Goal: Navigation & Orientation: Find specific page/section

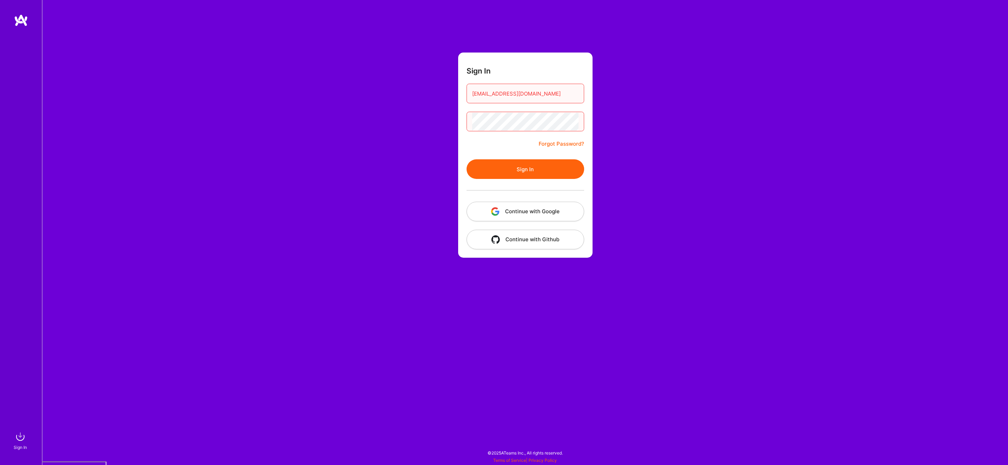
click at [535, 168] on button "Sign In" at bounding box center [526, 169] width 118 height 20
click at [528, 174] on button "Sign In" at bounding box center [526, 169] width 118 height 20
click at [535, 211] on button "Continue with Google" at bounding box center [526, 212] width 118 height 20
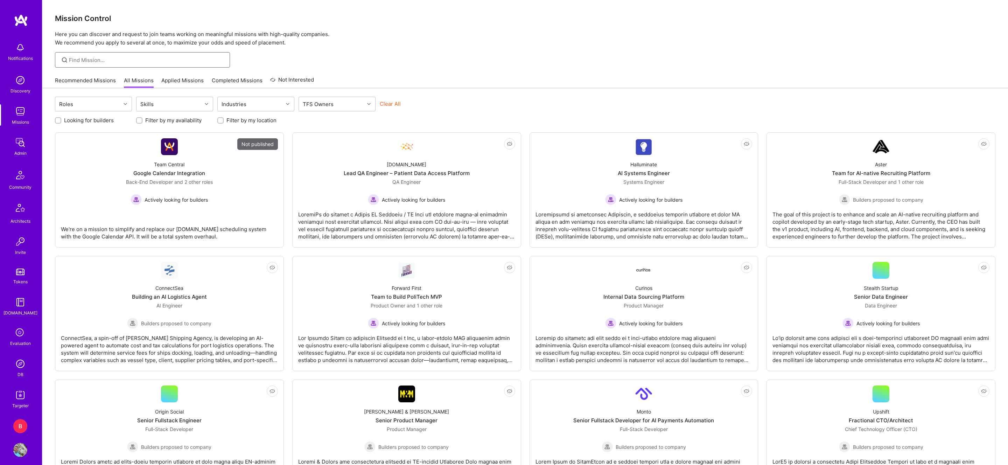
click at [83, 61] on input at bounding box center [147, 59] width 156 height 7
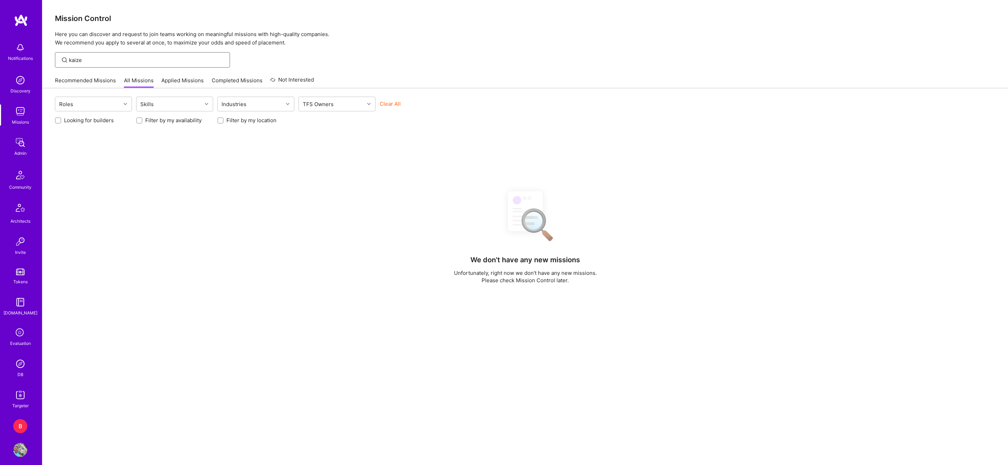
type input "kaize"
click at [23, 52] on img at bounding box center [20, 48] width 14 height 14
click at [26, 84] on img at bounding box center [20, 80] width 14 height 14
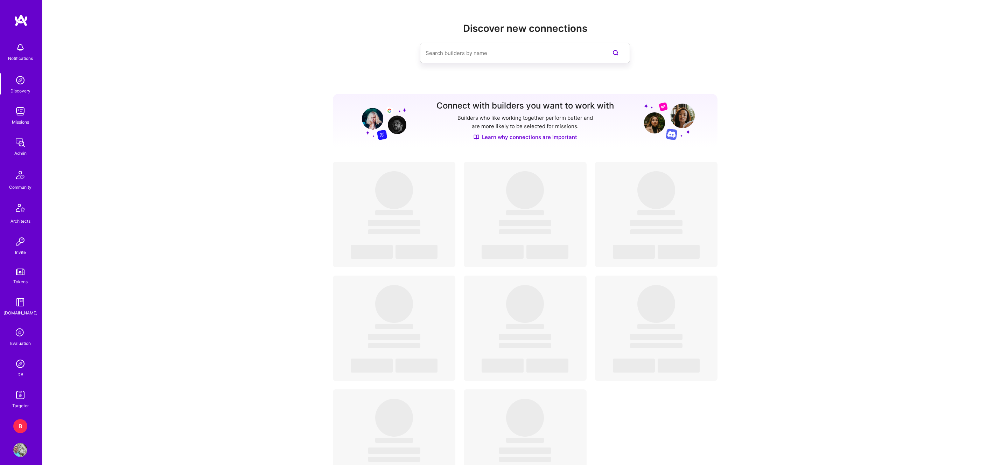
click at [21, 118] on img at bounding box center [20, 111] width 14 height 14
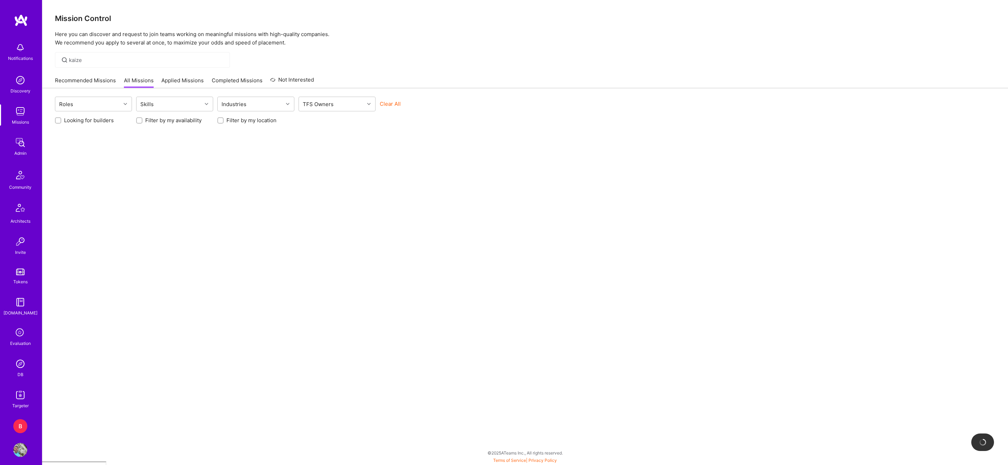
click at [21, 150] on div "Admin" at bounding box center [20, 152] width 12 height 7
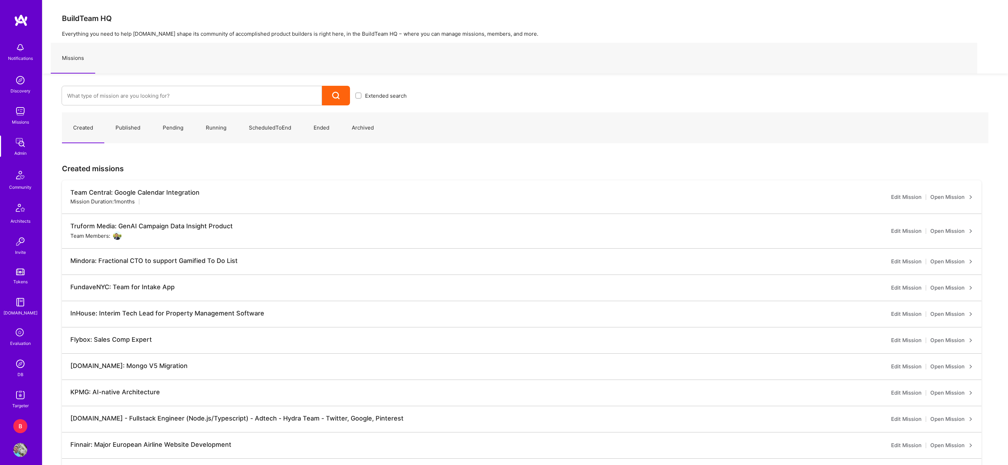
click at [24, 181] on img at bounding box center [20, 175] width 17 height 17
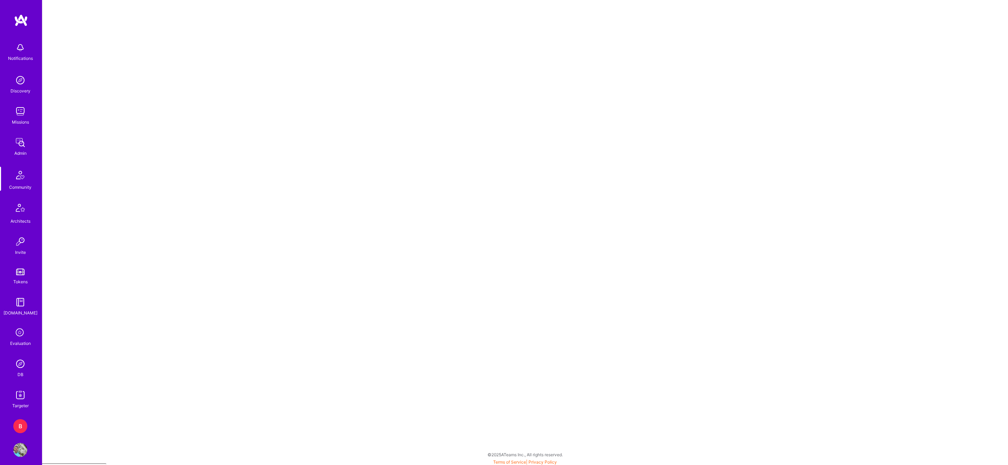
click at [22, 213] on img at bounding box center [20, 209] width 17 height 17
click at [22, 248] on img at bounding box center [20, 242] width 14 height 14
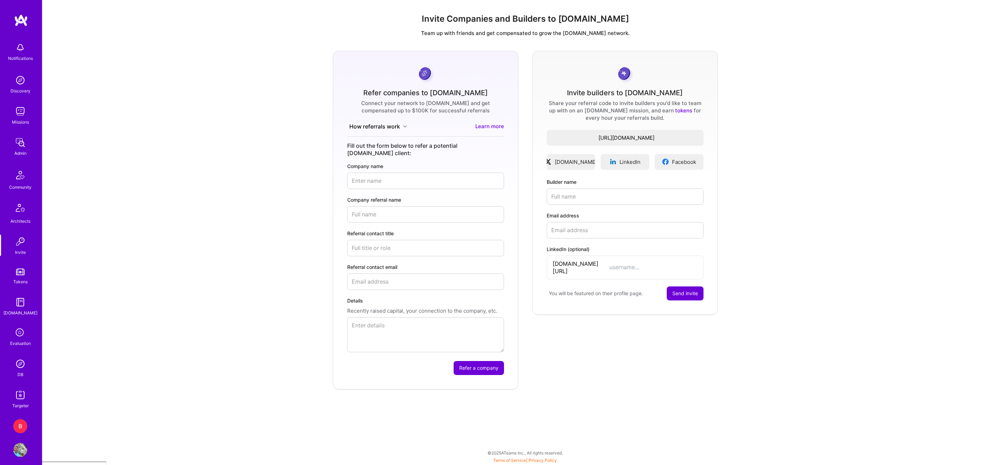
click at [21, 279] on div "Tokens" at bounding box center [20, 281] width 14 height 7
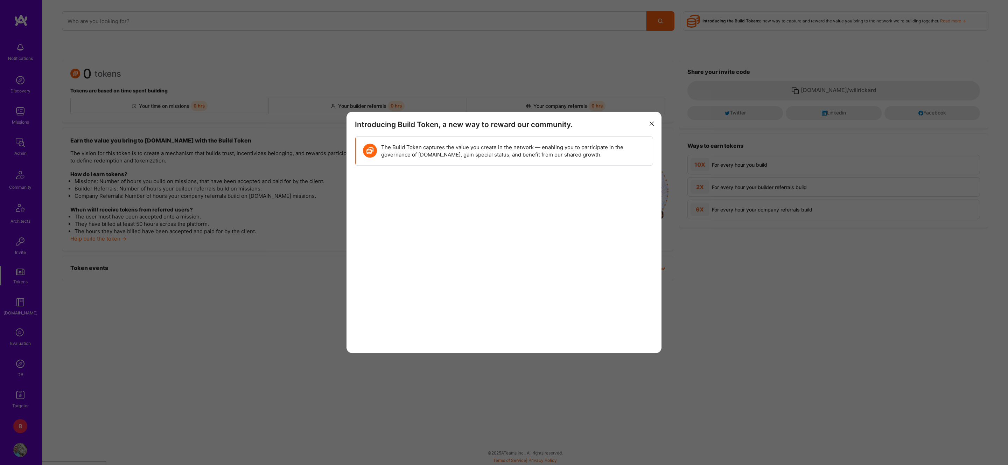
click at [20, 307] on div "Introducing Build Token, a new way to reward our community. The Build Token cap…" at bounding box center [504, 232] width 1008 height 465
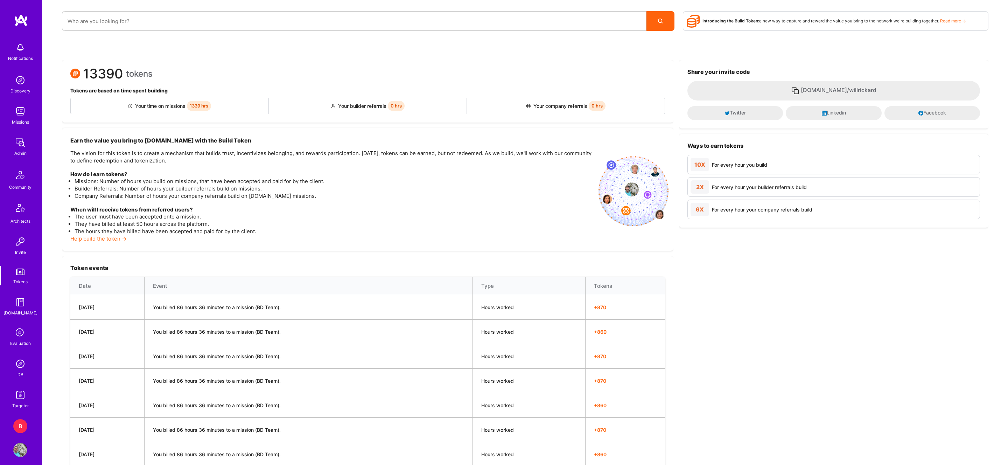
scroll to position [6, 0]
